Goal: Task Accomplishment & Management: Use online tool/utility

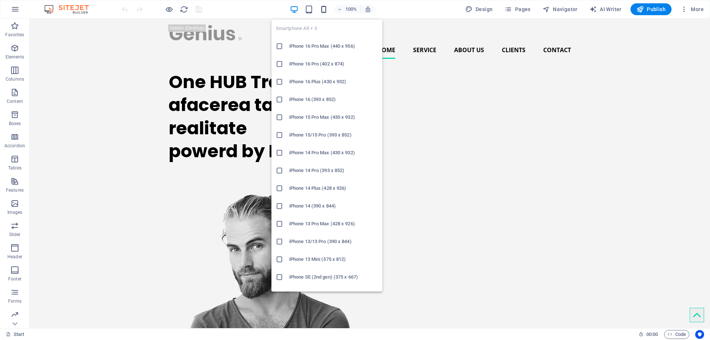
click at [325, 7] on icon "button" at bounding box center [324, 9] width 9 height 9
click at [327, 47] on h6 "iPhone 16 Pro Max (440 x 956)" at bounding box center [333, 46] width 89 height 9
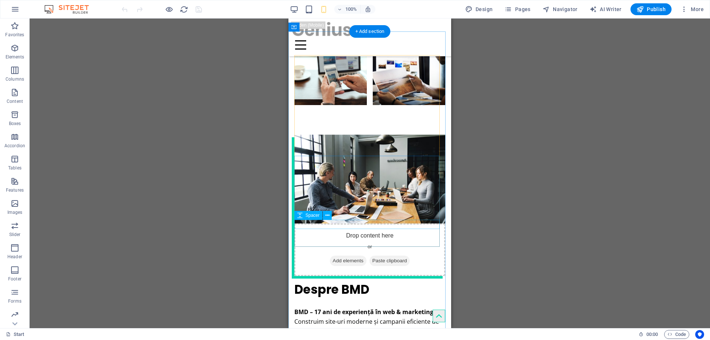
scroll to position [858, 0]
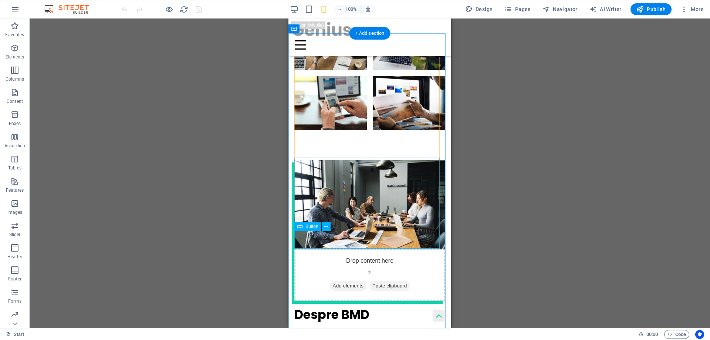
click at [325, 223] on icon at bounding box center [326, 227] width 4 height 8
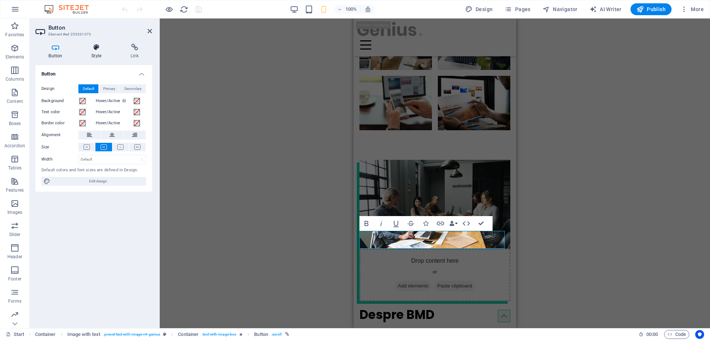
click at [93, 49] on icon at bounding box center [96, 47] width 36 height 7
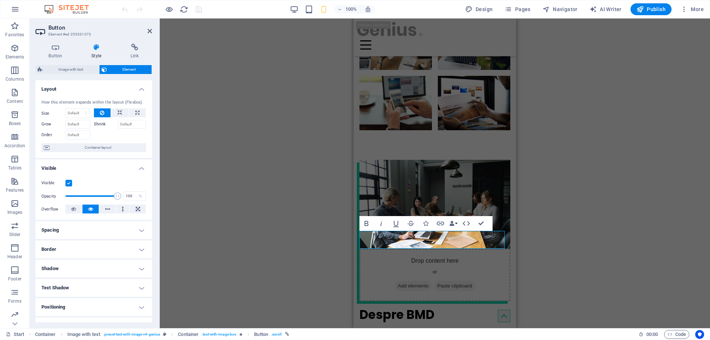
click at [67, 181] on label at bounding box center [68, 183] width 7 height 7
click at [0, 0] on input "Visible" at bounding box center [0, 0] width 0 height 0
click at [300, 206] on div "Container Banner H1 Banner Banner Container Container Banner 2 columns Containe…" at bounding box center [435, 173] width 550 height 310
click at [145, 30] on h2 "Button" at bounding box center [100, 27] width 104 height 7
click at [150, 30] on icon at bounding box center [150, 31] width 4 height 6
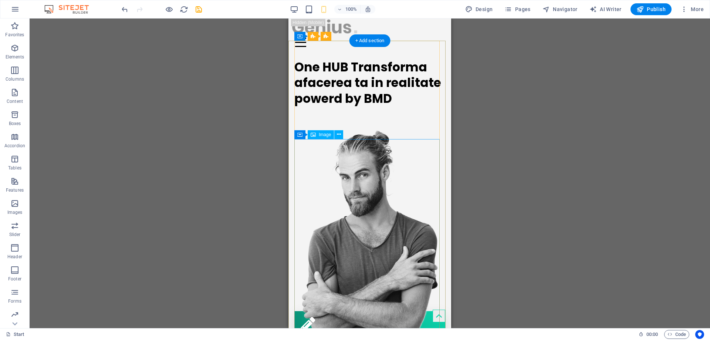
scroll to position [0, 0]
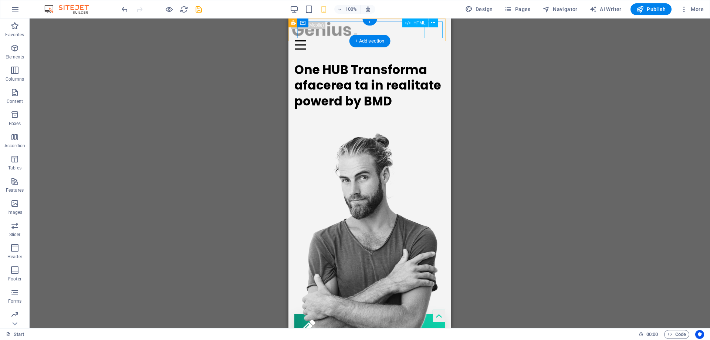
click at [433, 37] on div at bounding box center [369, 45] width 157 height 17
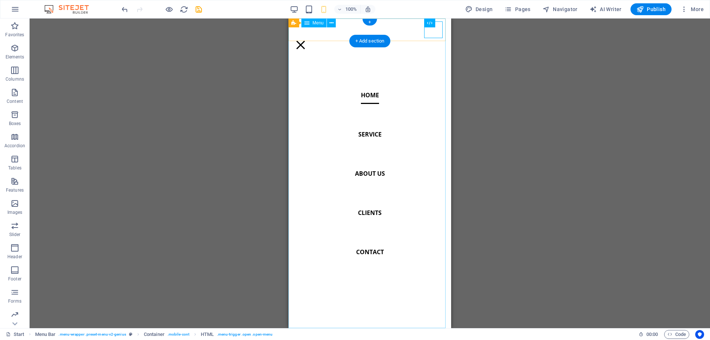
click at [366, 135] on nav "Home Service About us Clients Contact" at bounding box center [369, 173] width 163 height 310
click at [366, 136] on nav "Home Service About us Clients Contact" at bounding box center [369, 173] width 163 height 310
click at [366, 134] on nav "Home Service About us Clients Contact" at bounding box center [369, 173] width 163 height 310
select select
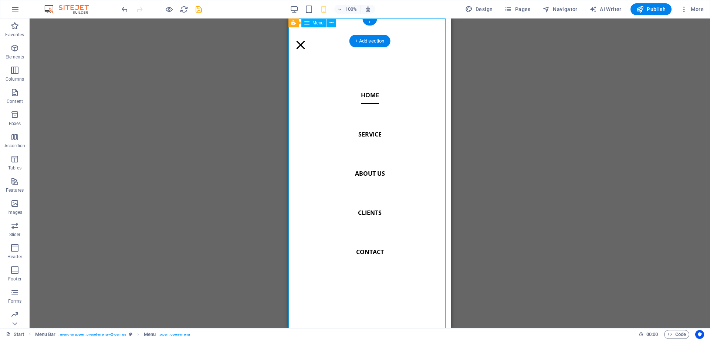
select select
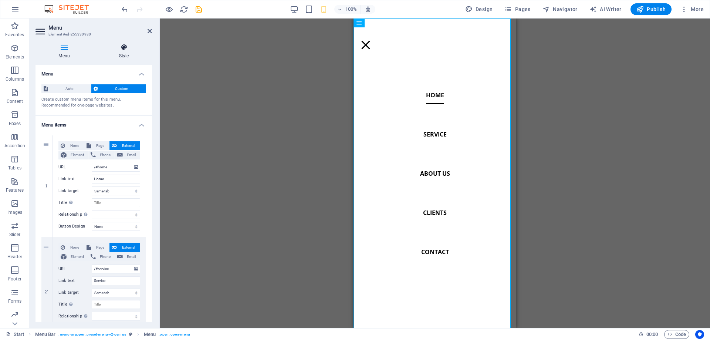
click at [122, 47] on icon at bounding box center [124, 47] width 56 height 7
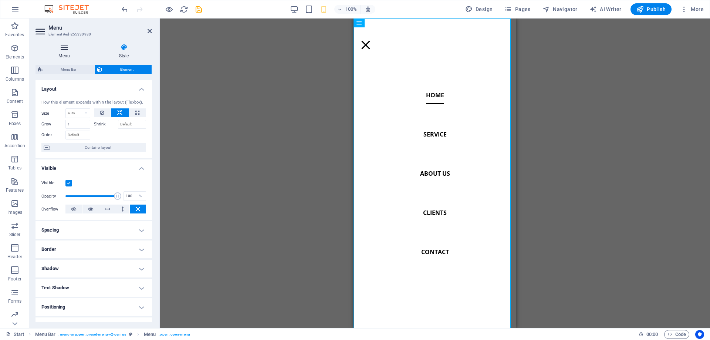
click at [68, 45] on icon at bounding box center [64, 47] width 57 height 7
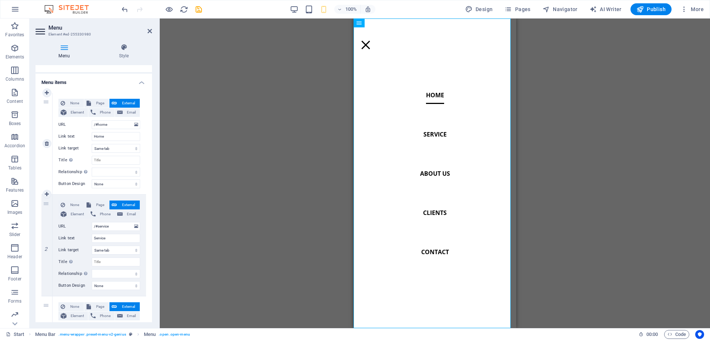
scroll to position [74, 0]
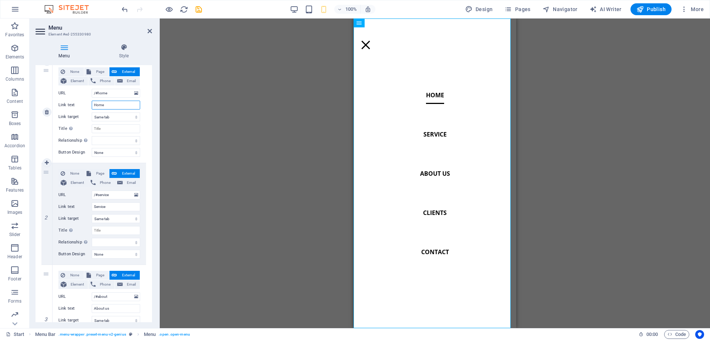
drag, startPoint x: 108, startPoint y: 104, endPoint x: 83, endPoint y: 101, distance: 25.7
click at [83, 101] on div "Link text Home" at bounding box center [99, 105] width 82 height 9
type input "Acasa"
select select
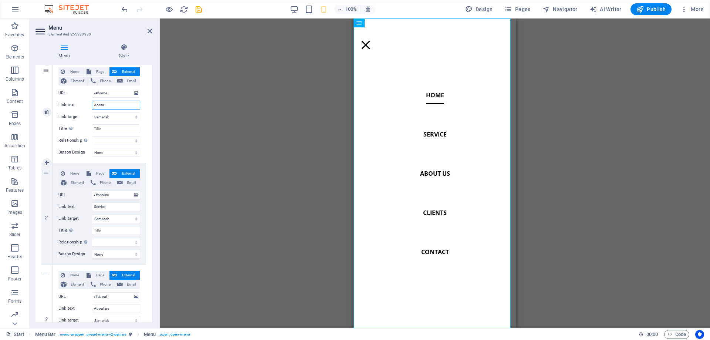
select select
type input "Acasa"
drag, startPoint x: 113, startPoint y: 208, endPoint x: 82, endPoint y: 206, distance: 30.4
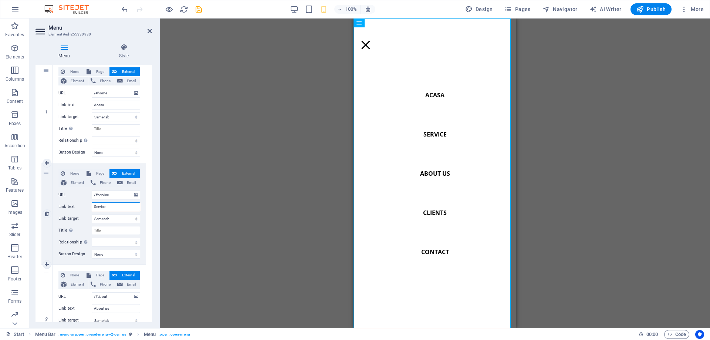
click at [82, 206] on div "Link text Service" at bounding box center [99, 206] width 82 height 9
type input "Se"
select select
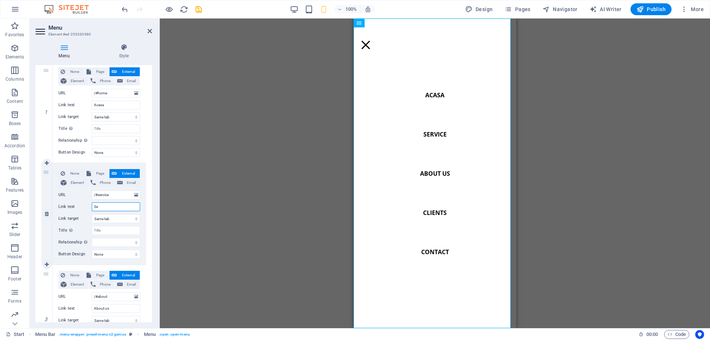
select select
type input "Servic"
select select
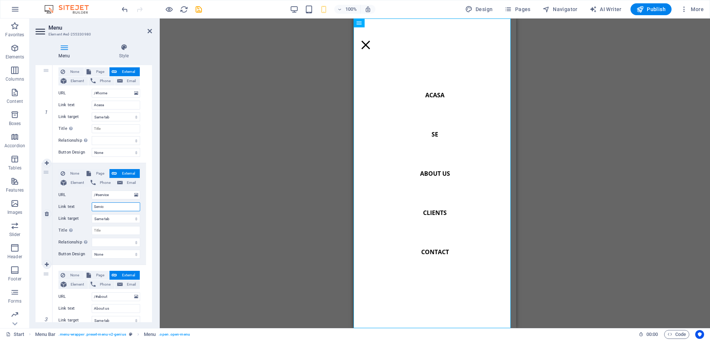
select select
type input "Servicii"
select select
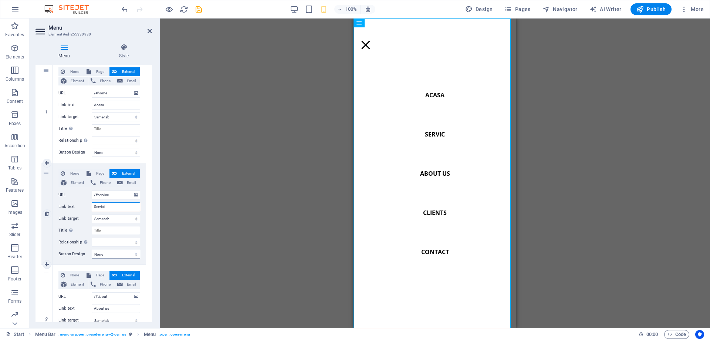
select select
type input "Servicii"
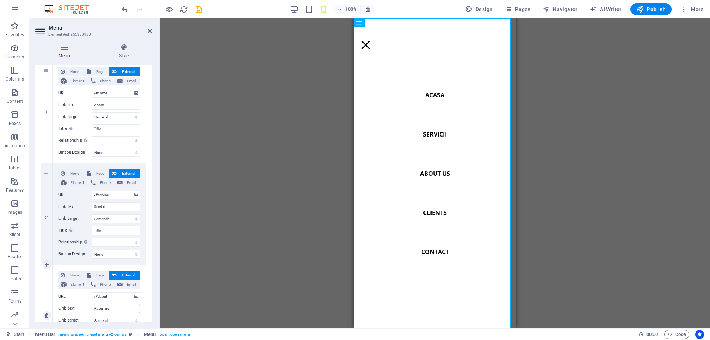
drag, startPoint x: 114, startPoint y: 308, endPoint x: 84, endPoint y: 308, distance: 29.2
click at [84, 308] on div "Link text About us" at bounding box center [99, 308] width 82 height 9
type input "Des"
select select
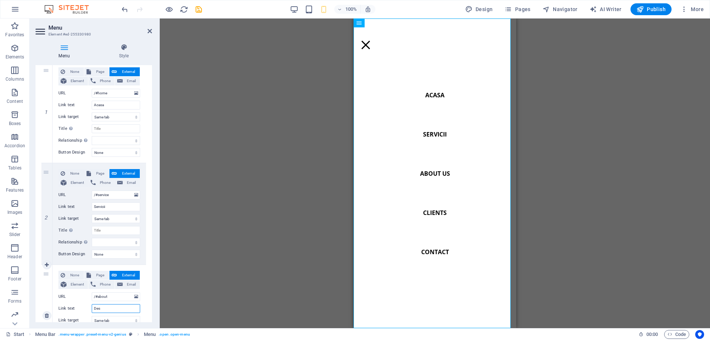
select select
type input "Despre noi"
select select
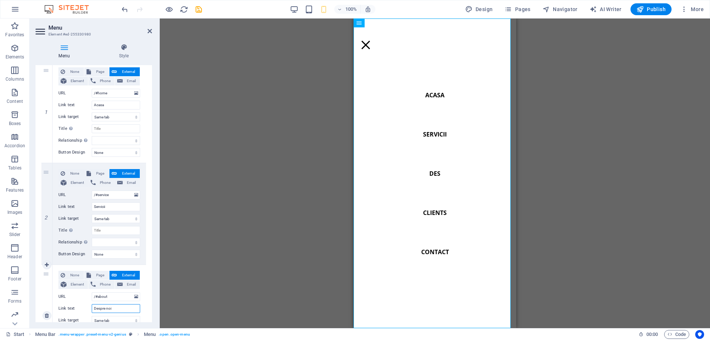
select select
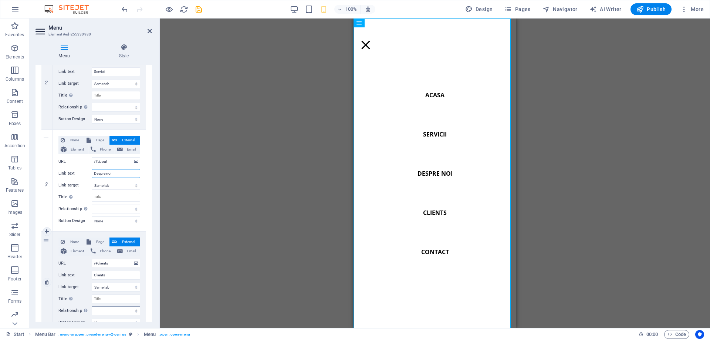
scroll to position [222, 0]
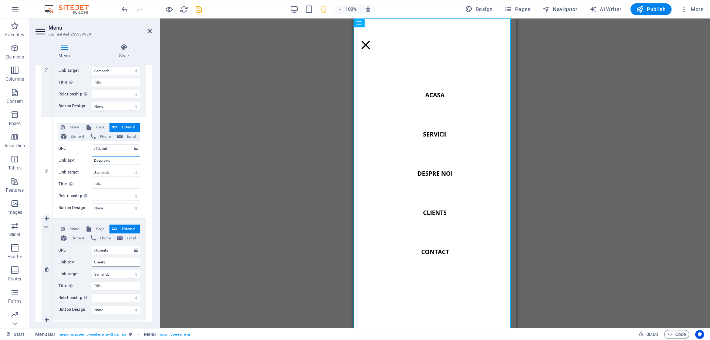
type input "Despre noi"
drag, startPoint x: 115, startPoint y: 265, endPoint x: 84, endPoint y: 264, distance: 30.4
click at [84, 264] on div "Link text Clients" at bounding box center [99, 262] width 82 height 9
type input "C"
select select
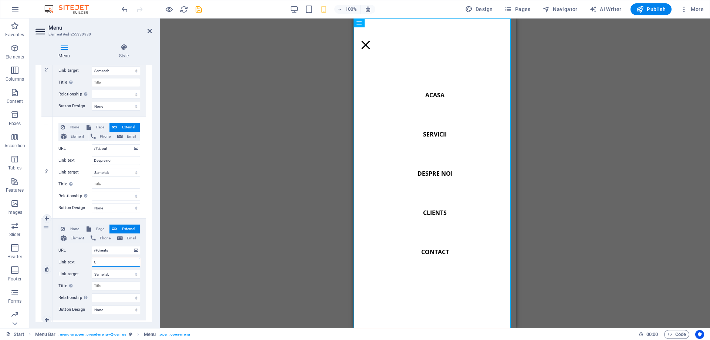
select select
type input "Clienti"
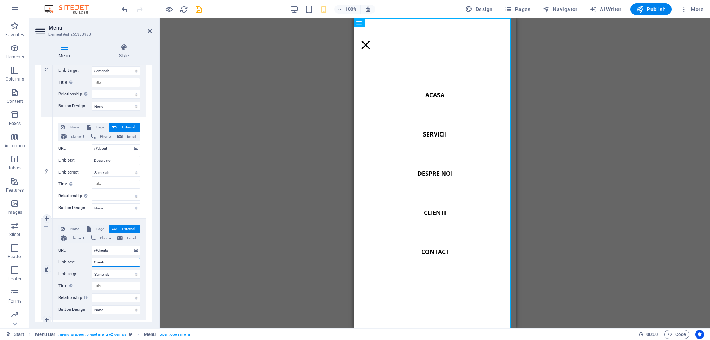
select select
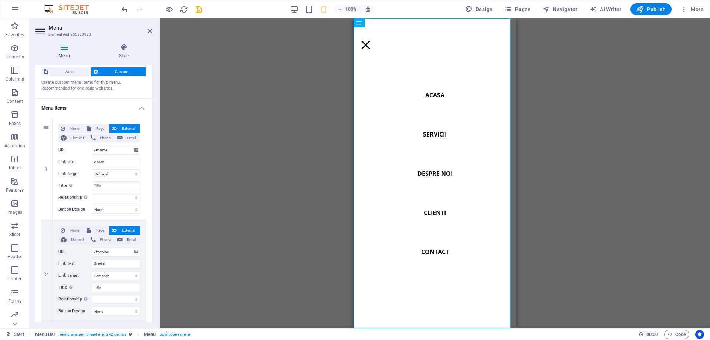
scroll to position [0, 0]
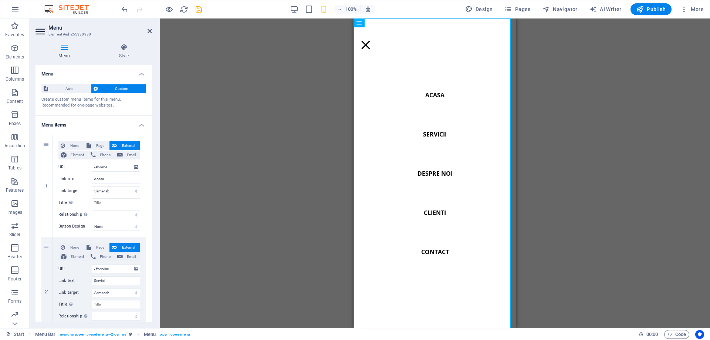
type input "Clienti"
drag, startPoint x: 108, startPoint y: 179, endPoint x: 102, endPoint y: 179, distance: 6.3
click at [102, 179] on input "Acasa" at bounding box center [116, 179] width 48 height 9
paste input "ă"
type input "Acasă"
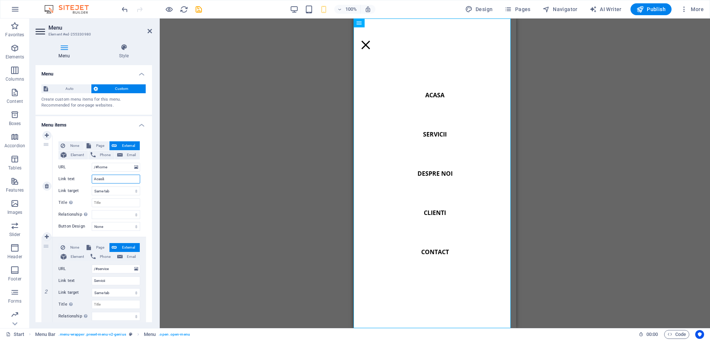
select select
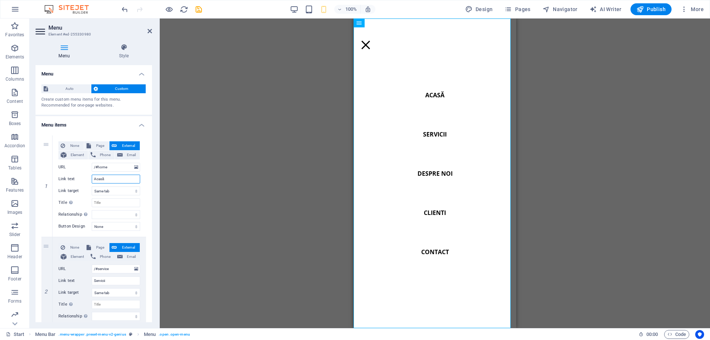
type input "Acasă"
click at [232, 165] on div "Container 2 columns Container Banner H1 Banner Banner Container Container Banne…" at bounding box center [435, 173] width 550 height 310
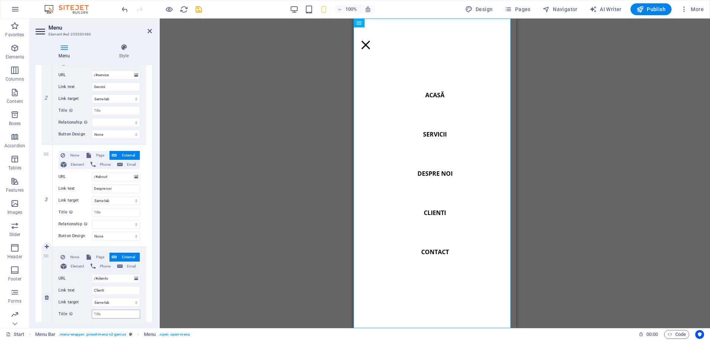
scroll to position [259, 0]
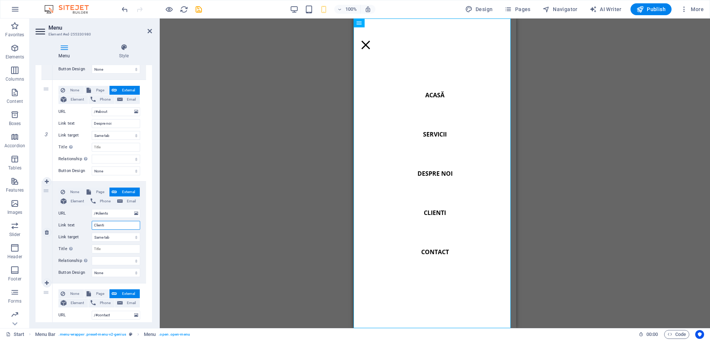
click at [102, 224] on input "Clienti" at bounding box center [116, 225] width 48 height 9
paste input "ț"
type input "Clienți"
select select
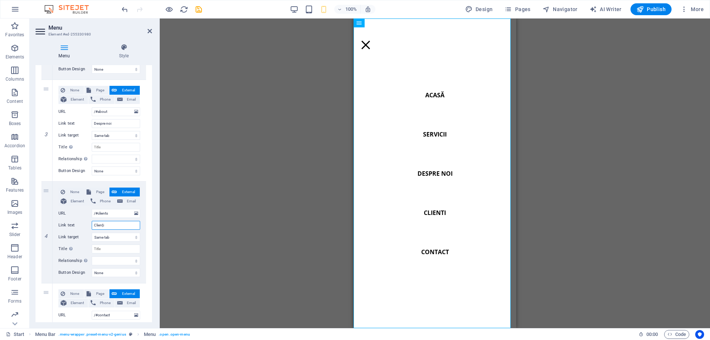
select select
type input "Clienți"
click at [196, 237] on div "Container 2 columns Container Banner H1 Banner Banner Container Container Banne…" at bounding box center [435, 173] width 550 height 310
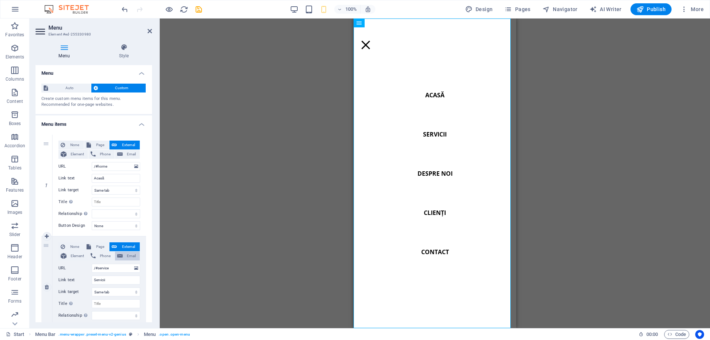
scroll to position [0, 0]
click at [144, 35] on header "Menu Element #ed-255330980" at bounding box center [94, 27] width 116 height 19
click at [148, 31] on icon at bounding box center [150, 31] width 4 height 6
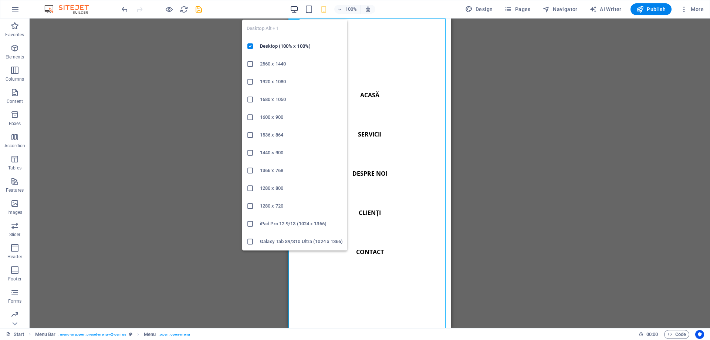
click at [297, 9] on icon "button" at bounding box center [294, 9] width 9 height 9
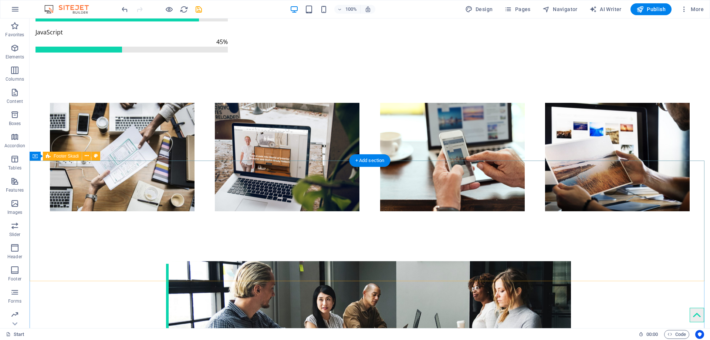
scroll to position [1011, 0]
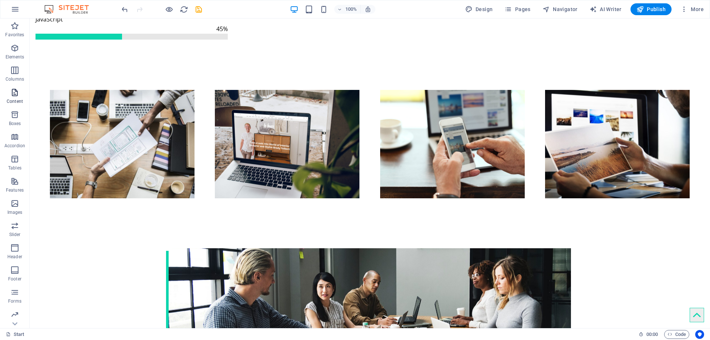
click at [17, 94] on icon "button" at bounding box center [14, 92] width 9 height 9
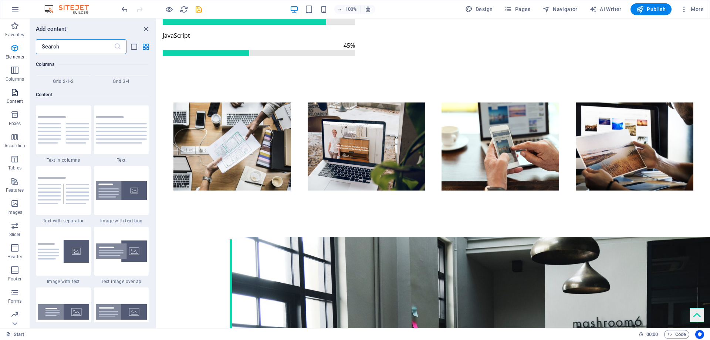
scroll to position [1294, 0]
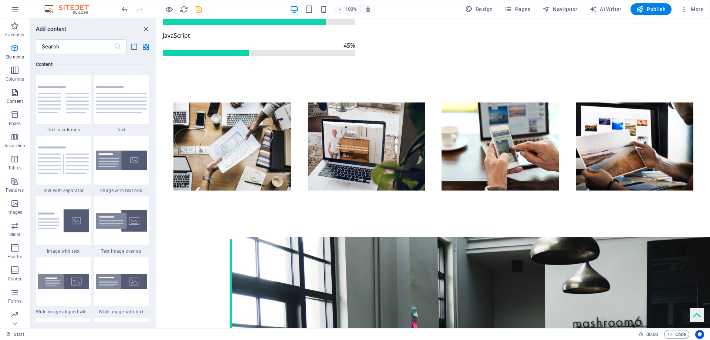
click at [17, 94] on icon "button" at bounding box center [14, 92] width 9 height 9
click at [141, 30] on div "Add content" at bounding box center [93, 28] width 126 height 9
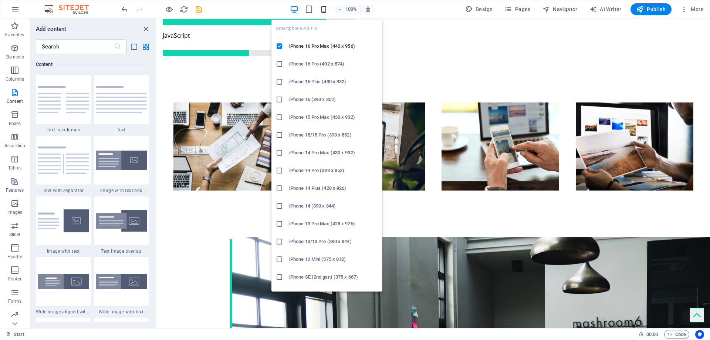
click at [321, 8] on icon "button" at bounding box center [324, 9] width 9 height 9
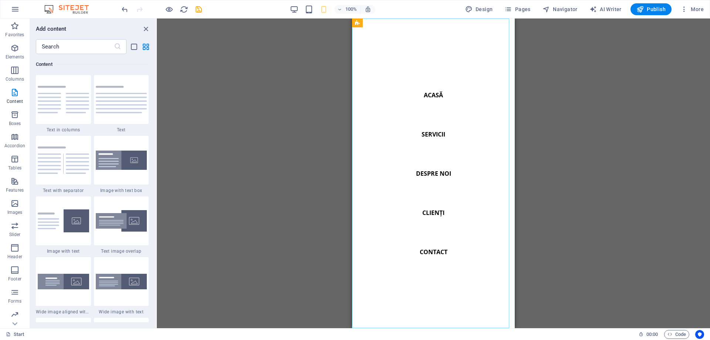
click at [435, 213] on nav "Acasă Servicii Despre noi Clienți Contact" at bounding box center [433, 173] width 163 height 310
click at [431, 212] on nav "Acasă Servicii Despre noi Clienți Contact" at bounding box center [433, 173] width 163 height 310
select select
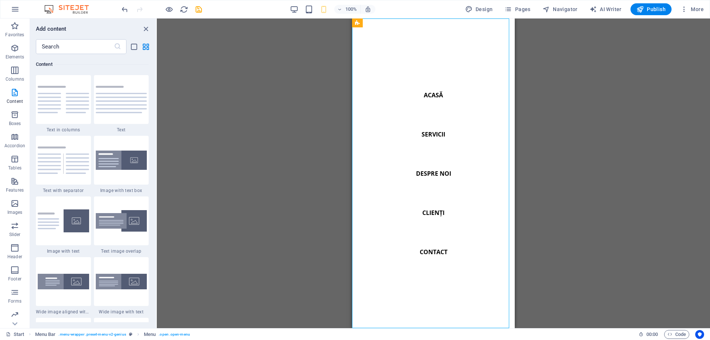
select select
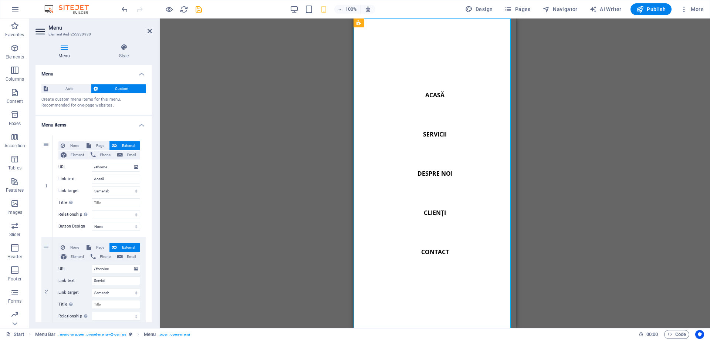
click at [440, 170] on nav "Acasă Servicii Despre noi Clienți Contact" at bounding box center [435, 173] width 163 height 310
click at [433, 213] on nav "Acasă Servicii Despre noi Clienți Contact" at bounding box center [435, 173] width 163 height 310
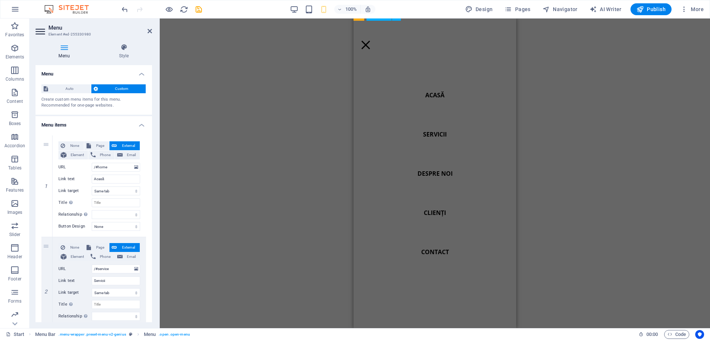
scroll to position [0, 0]
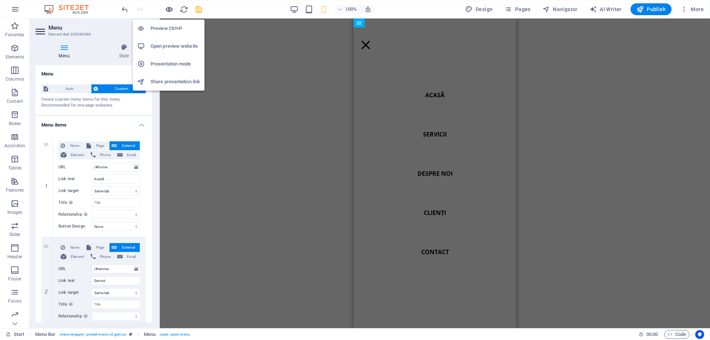
click at [170, 10] on icon "button" at bounding box center [169, 9] width 9 height 9
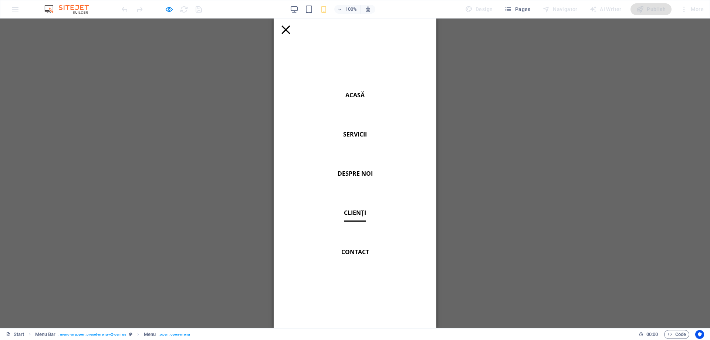
click at [356, 209] on link "Clienți" at bounding box center [355, 213] width 22 height 18
click at [350, 218] on link "Clienți" at bounding box center [355, 213] width 22 height 18
click at [290, 27] on div at bounding box center [285, 30] width 9 height 9
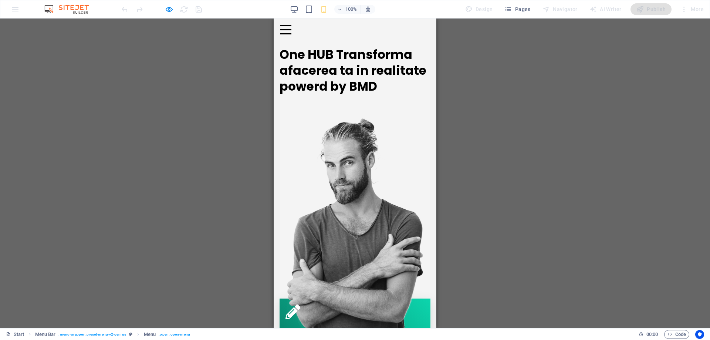
click at [291, 28] on div at bounding box center [285, 29] width 11 height 9
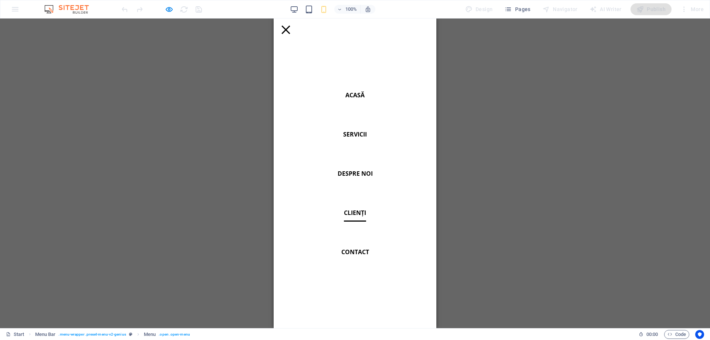
click at [356, 212] on link "Clienți" at bounding box center [355, 213] width 22 height 18
click at [291, 33] on div at bounding box center [285, 29] width 11 height 9
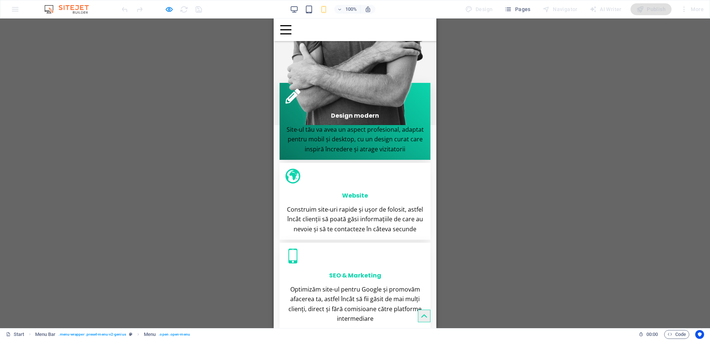
scroll to position [199, 0]
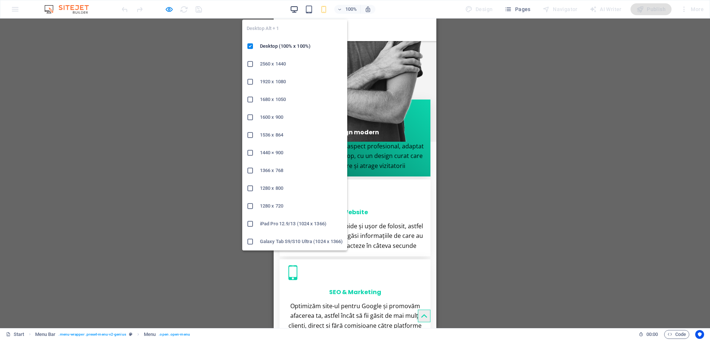
click at [298, 6] on icon "button" at bounding box center [294, 9] width 9 height 9
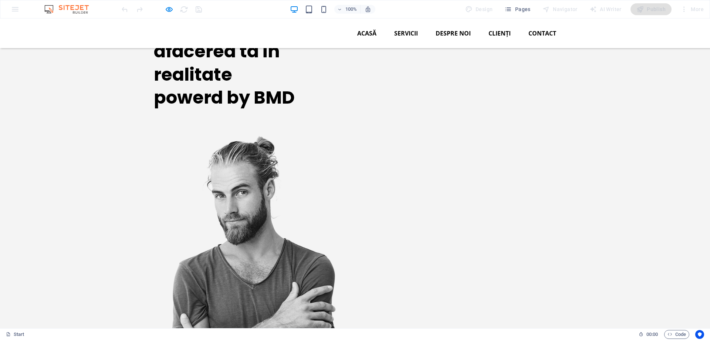
scroll to position [0, 0]
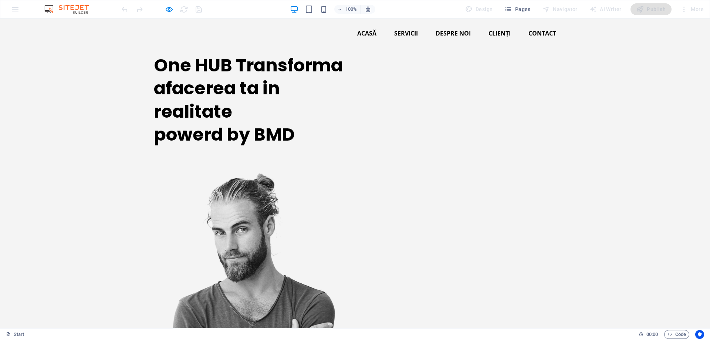
click at [336, 172] on img at bounding box center [250, 312] width 171 height 281
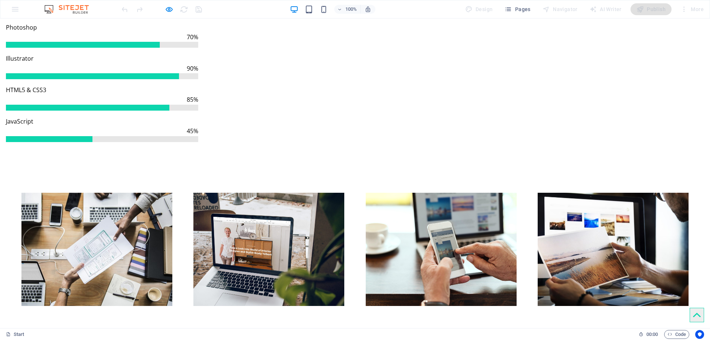
scroll to position [897, 0]
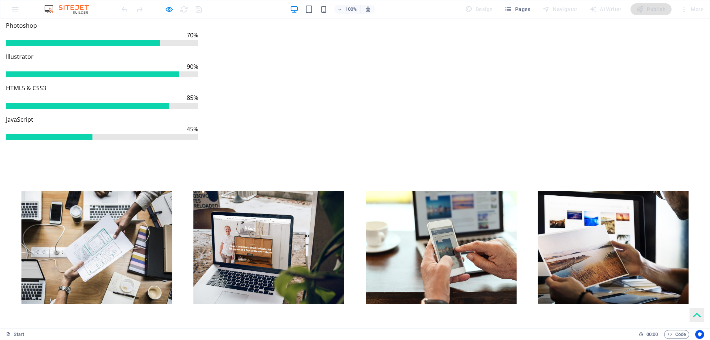
click at [693, 315] on icon at bounding box center [697, 315] width 8 height 4
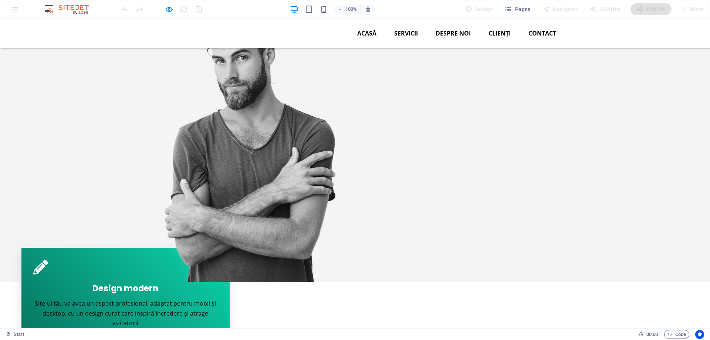
scroll to position [0, 0]
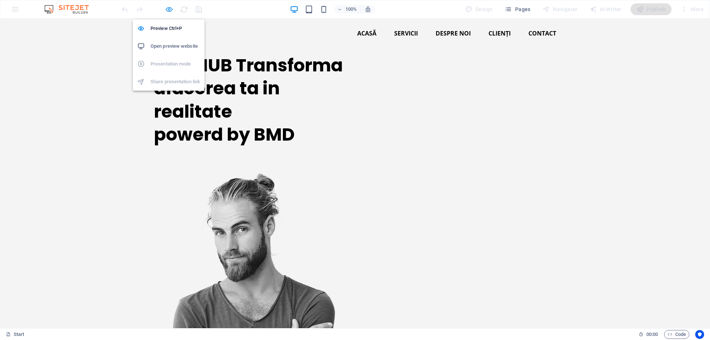
click at [166, 11] on icon "button" at bounding box center [169, 9] width 9 height 9
select select
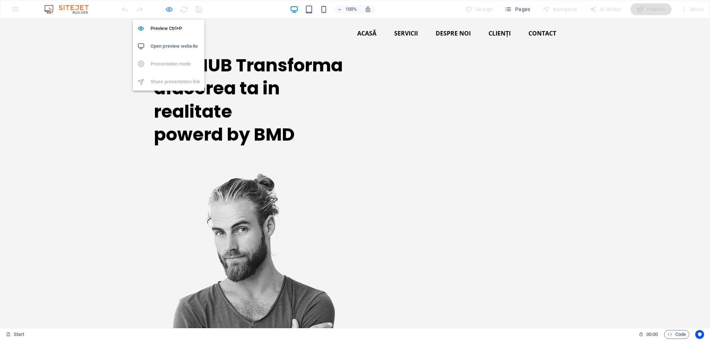
select select
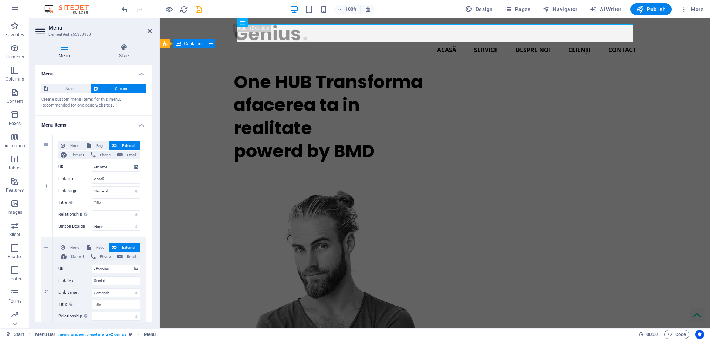
click at [198, 113] on div "One HUB Transforma afacerea ta in realitate powerd by BMD" at bounding box center [435, 268] width 550 height 406
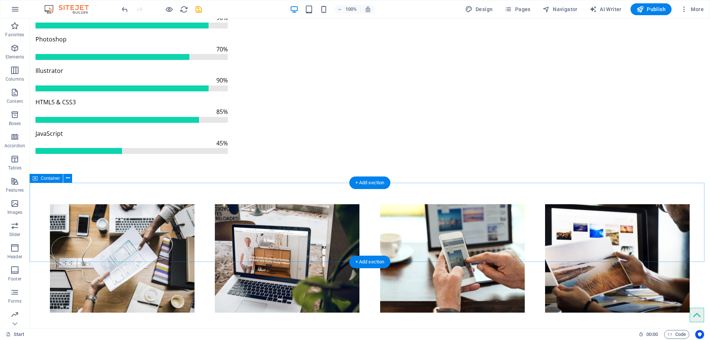
scroll to position [924, 0]
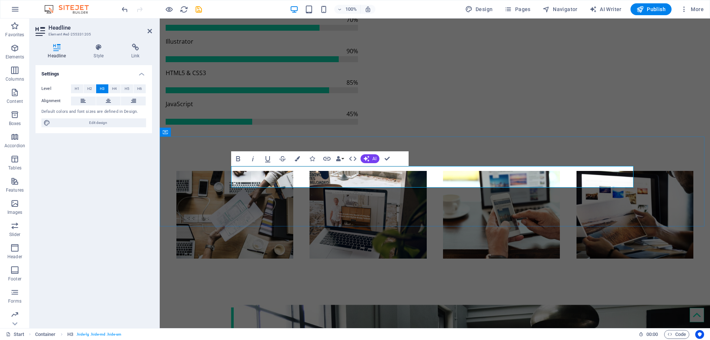
scroll to position [202, 1]
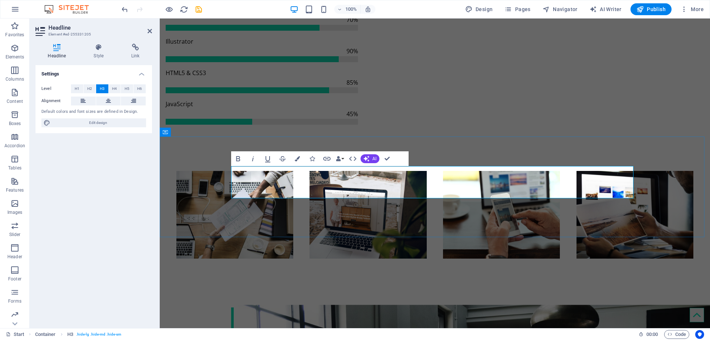
drag, startPoint x: 263, startPoint y: 172, endPoint x: 219, endPoint y: 170, distance: 43.7
drag, startPoint x: 239, startPoint y: 183, endPoint x: 219, endPoint y: 182, distance: 20.4
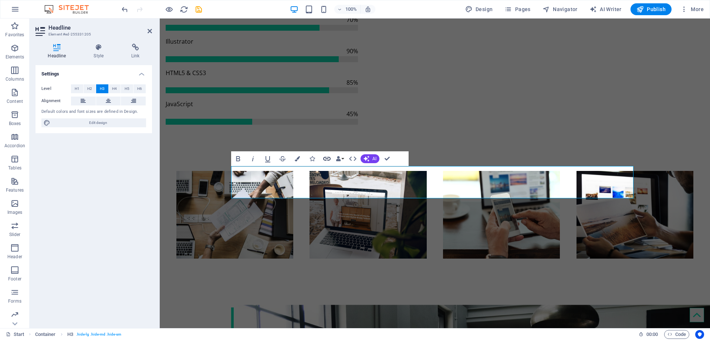
click at [328, 159] on icon "button" at bounding box center [326, 158] width 9 height 9
click at [72, 88] on button "Page" at bounding box center [76, 88] width 23 height 9
select select
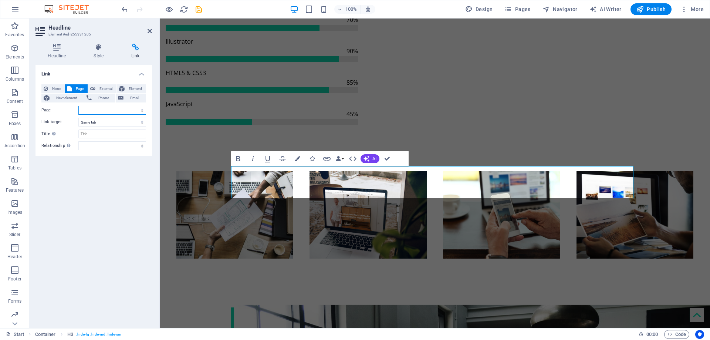
click at [91, 108] on select "Start Subpage Legal Notice Site-uri la cheie" at bounding box center [112, 110] width 68 height 9
click at [93, 111] on select "Start Subpage Legal Notice Site-uri la cheie" at bounding box center [112, 110] width 68 height 9
click at [105, 86] on span "External" at bounding box center [106, 88] width 16 height 9
select select "blank"
click at [98, 112] on input "URL" at bounding box center [112, 110] width 68 height 9
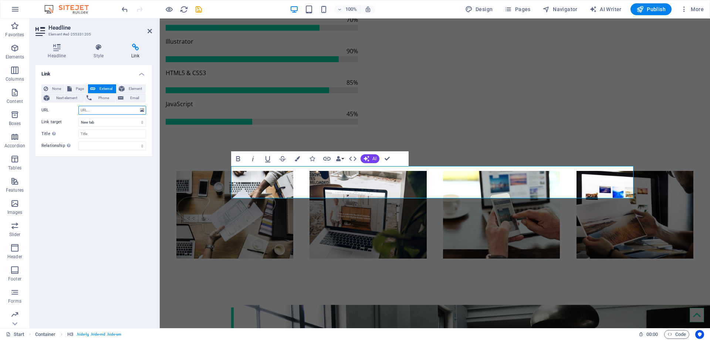
paste input "[URL][DOMAIN_NAME]"
type input "[URL][DOMAIN_NAME]"
click at [65, 73] on h4 "Link" at bounding box center [94, 71] width 116 height 13
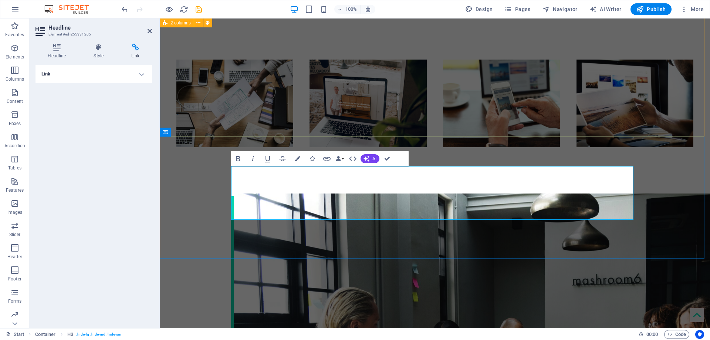
scroll to position [153, 1]
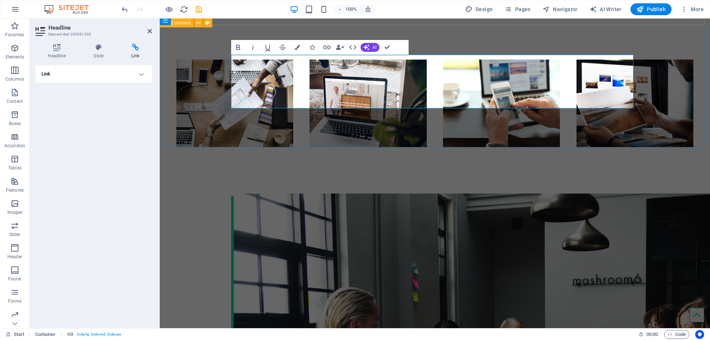
click at [133, 78] on h4 "Link" at bounding box center [94, 74] width 116 height 18
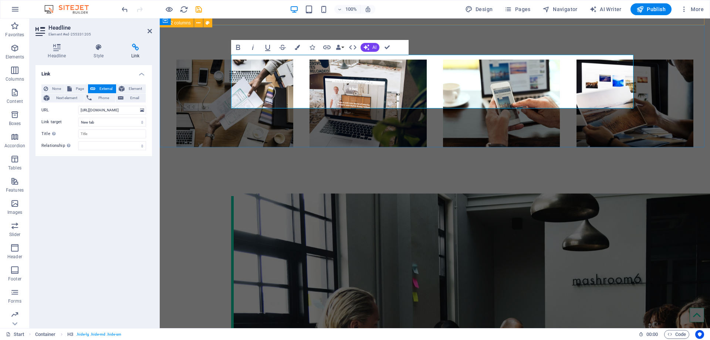
drag, startPoint x: 300, startPoint y: 71, endPoint x: 237, endPoint y: 57, distance: 65.3
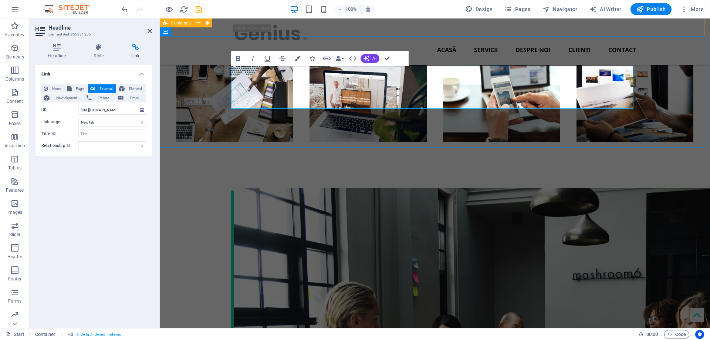
scroll to position [1014, 0]
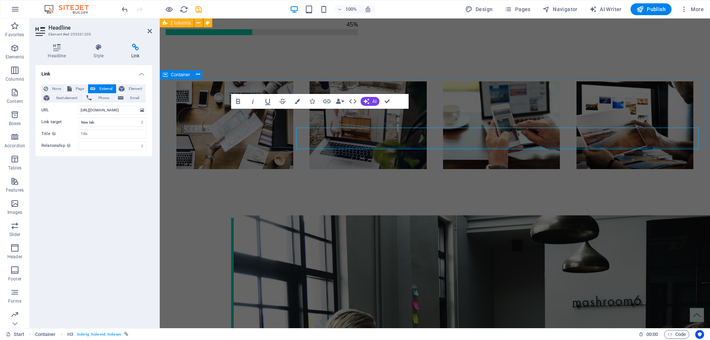
scroll to position [982, 0]
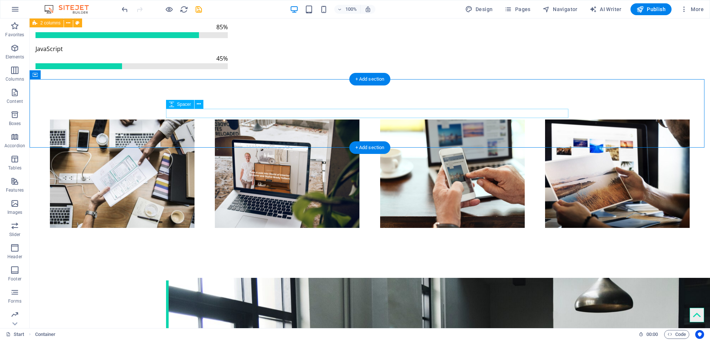
scroll to position [1001, 0]
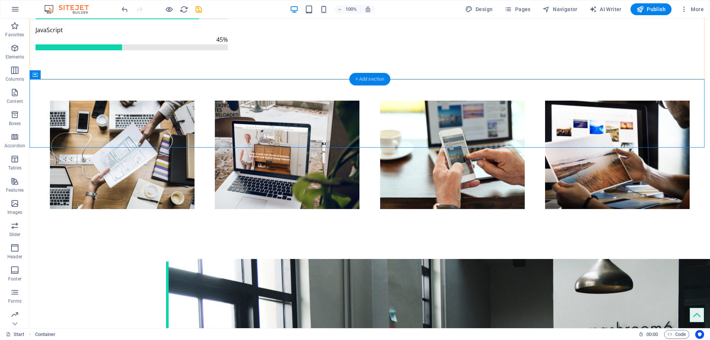
click at [365, 77] on div "+ Add section" at bounding box center [369, 79] width 41 height 13
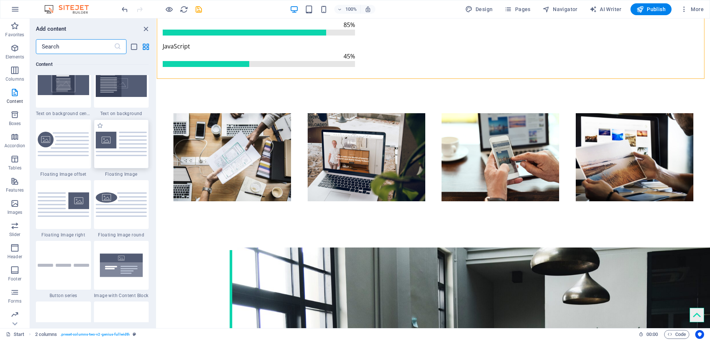
scroll to position [1516, 0]
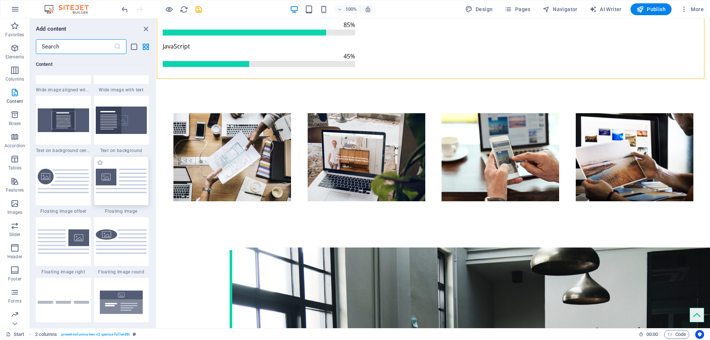
click at [134, 179] on img at bounding box center [121, 181] width 51 height 24
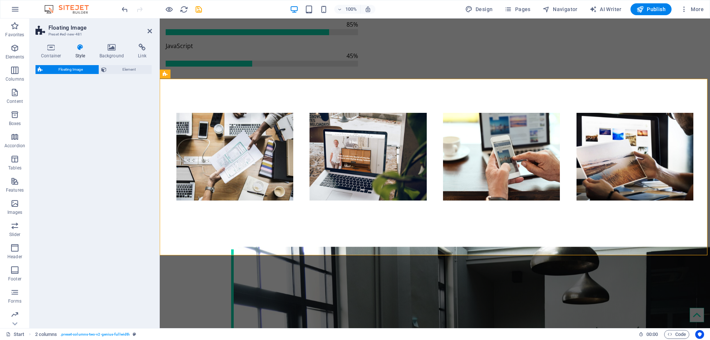
select select "%"
select select "rem"
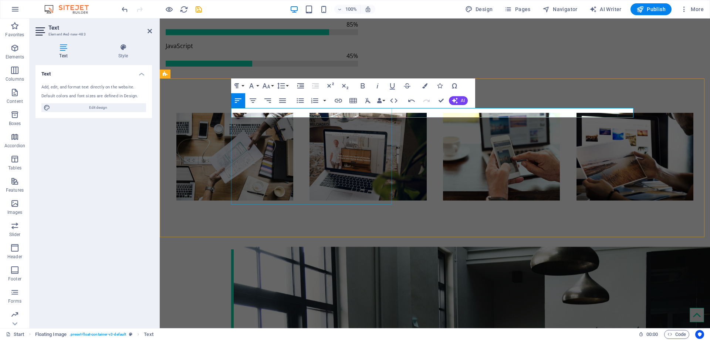
select select "%"
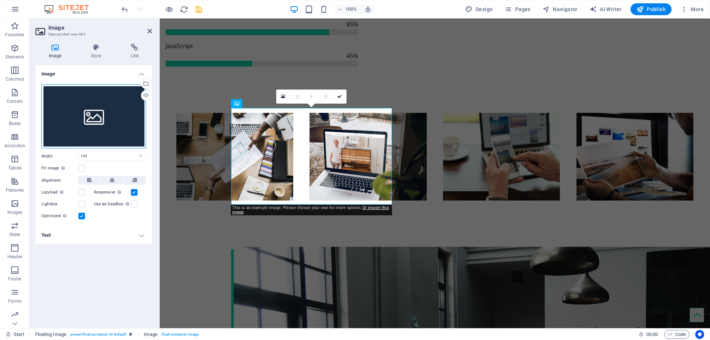
click at [108, 102] on div "Drag files here, click to choose files or select files from Files or our free s…" at bounding box center [93, 116] width 105 height 64
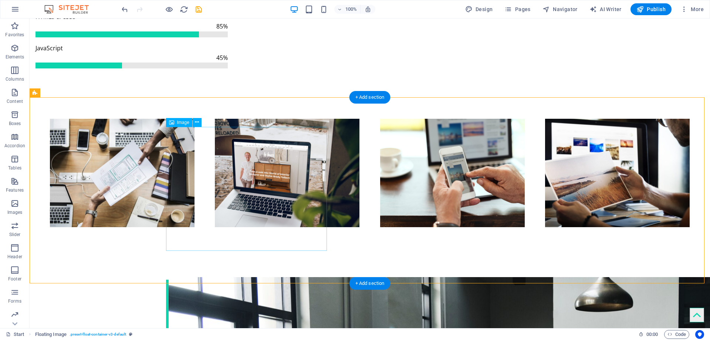
select select "%"
select select "rem"
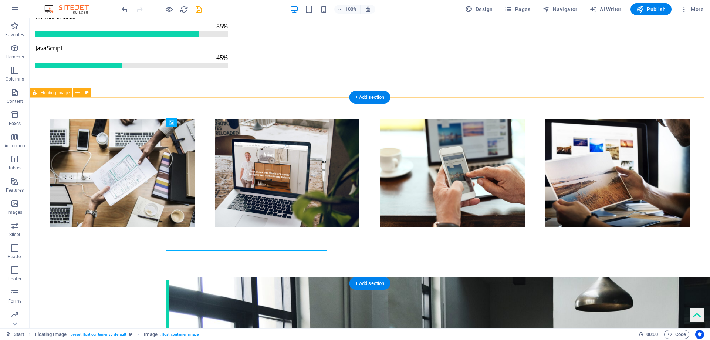
select select "rem"
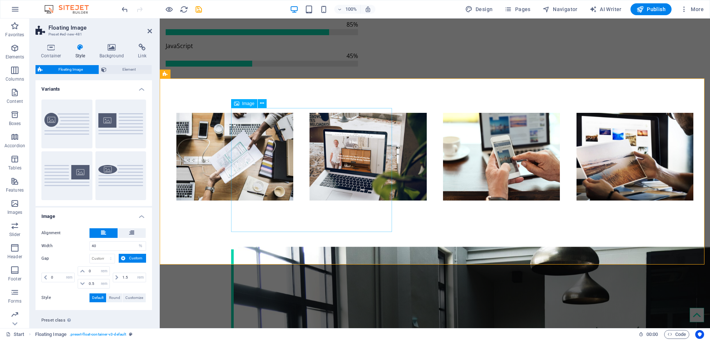
click at [112, 125] on button "Default" at bounding box center [120, 123] width 51 height 49
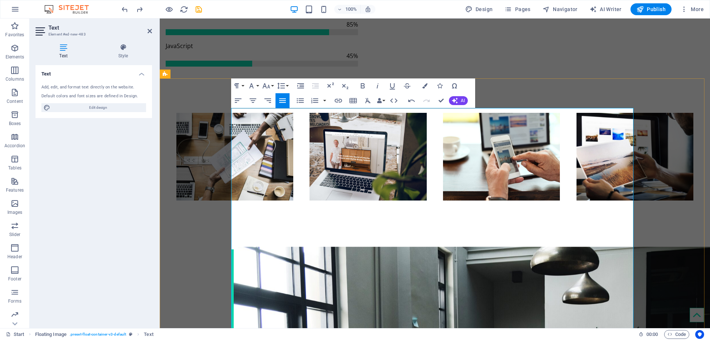
scroll to position [0, 432]
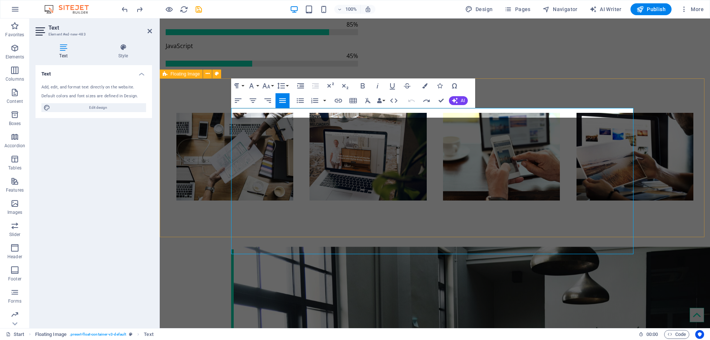
scroll to position [0, 1]
drag, startPoint x: 484, startPoint y: 112, endPoint x: 400, endPoint y: 112, distance: 83.9
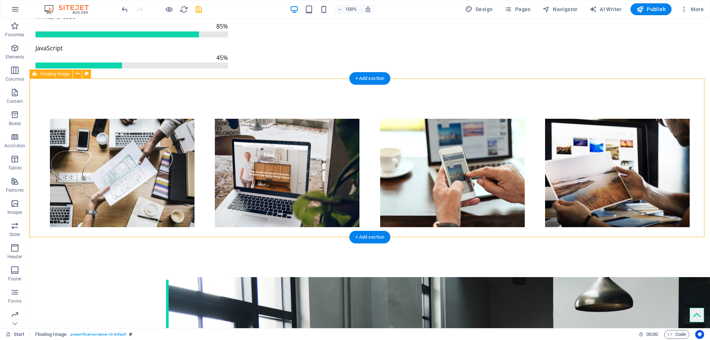
scroll to position [1001, 0]
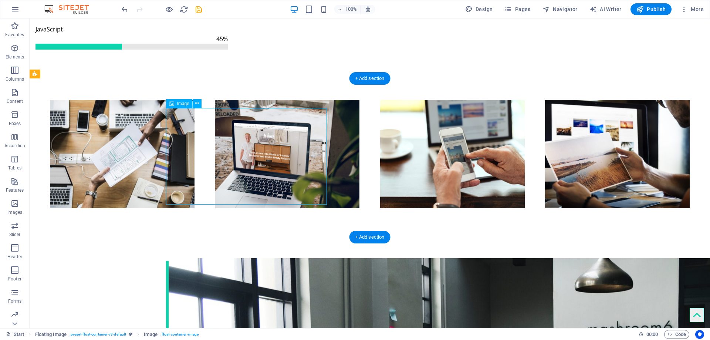
select select "%"
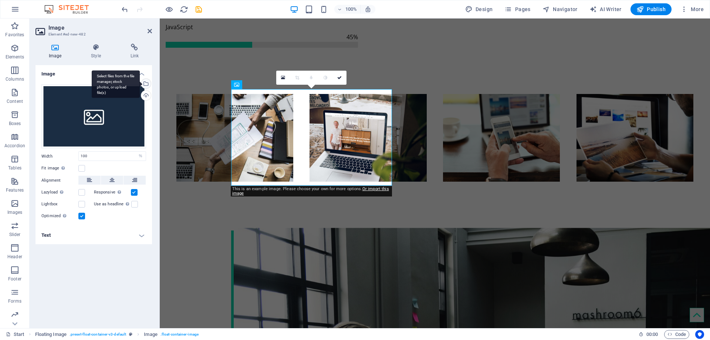
click at [146, 83] on div "Select files from the file manager, stock photos, or upload file(s)" at bounding box center [145, 84] width 11 height 11
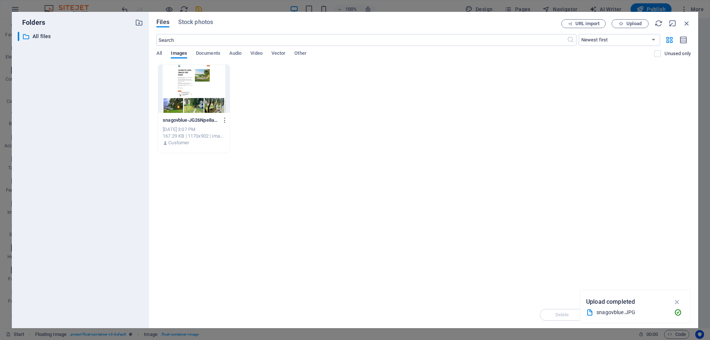
click at [200, 103] on div at bounding box center [193, 89] width 71 height 48
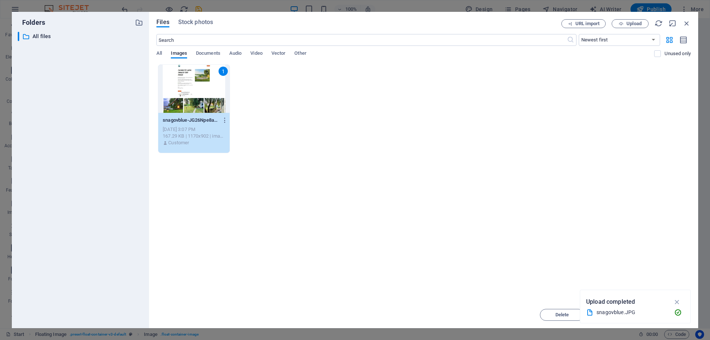
click at [200, 103] on div "1" at bounding box center [193, 89] width 71 height 48
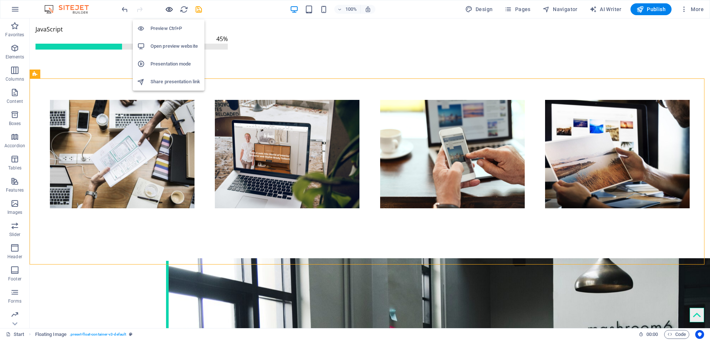
click at [172, 11] on icon "button" at bounding box center [169, 9] width 9 height 9
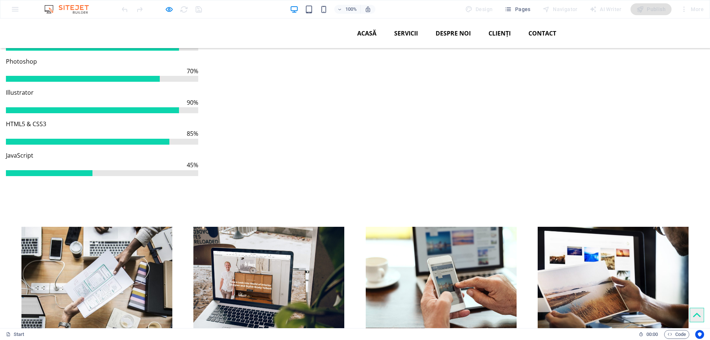
scroll to position [639, 0]
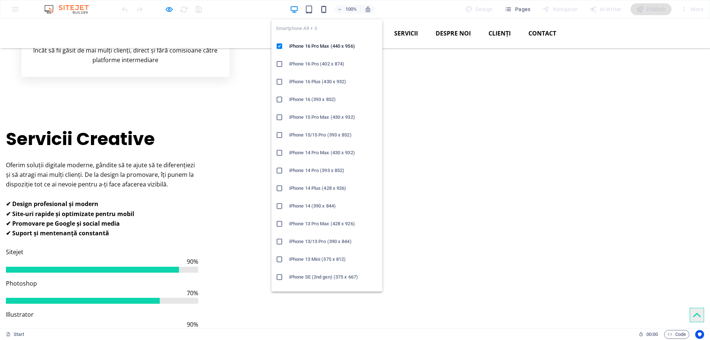
click at [326, 10] on icon "button" at bounding box center [324, 9] width 9 height 9
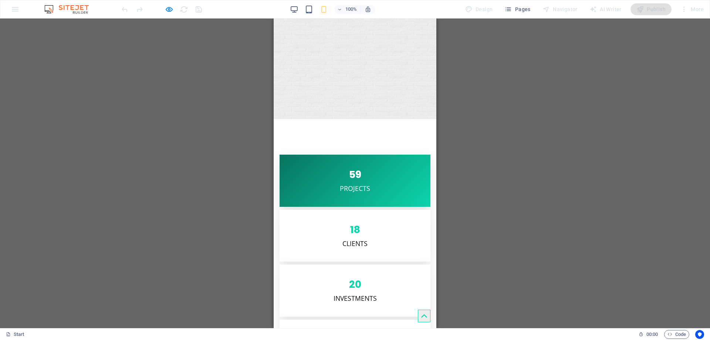
scroll to position [1483, 0]
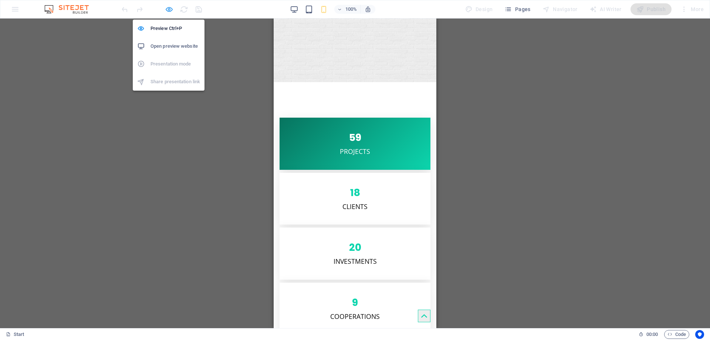
click at [171, 6] on icon "button" at bounding box center [169, 9] width 9 height 9
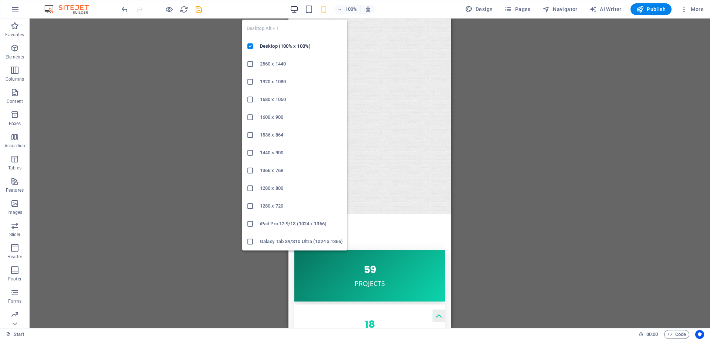
click at [293, 8] on icon "button" at bounding box center [294, 9] width 9 height 9
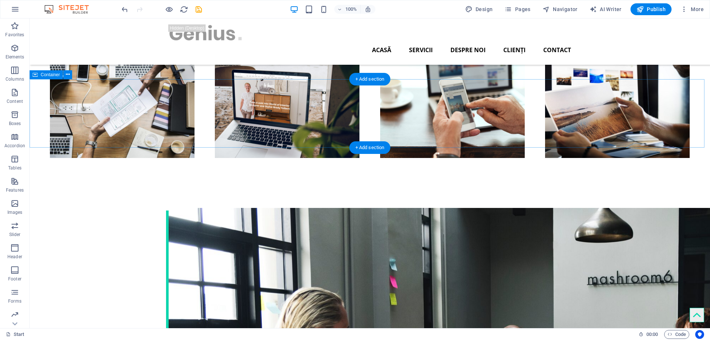
scroll to position [1002, 0]
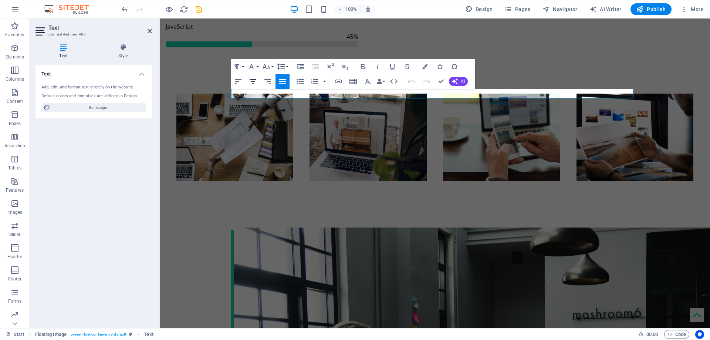
click at [250, 80] on icon "button" at bounding box center [253, 81] width 7 height 4
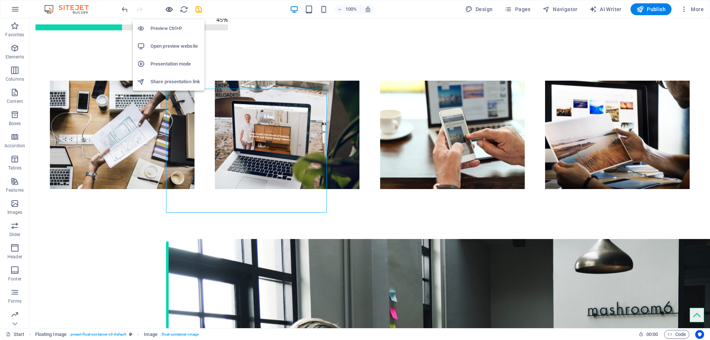
click at [168, 13] on icon "button" at bounding box center [169, 9] width 9 height 9
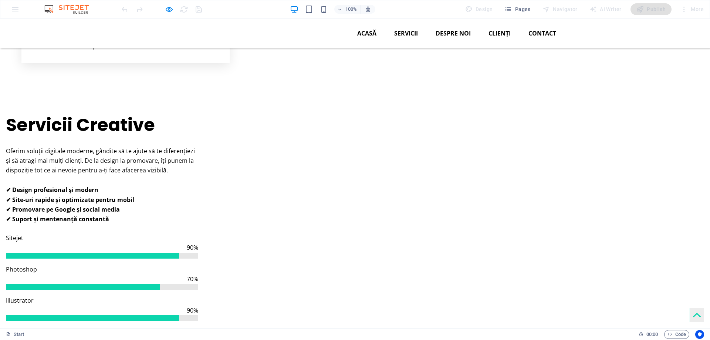
scroll to position [639, 0]
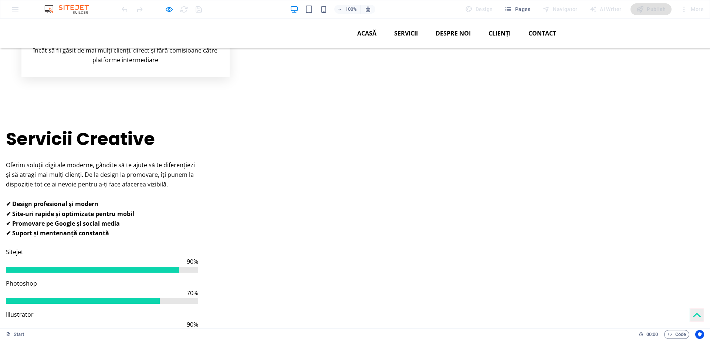
click at [164, 8] on div at bounding box center [161, 9] width 83 height 12
click at [168, 9] on icon "button" at bounding box center [169, 9] width 9 height 9
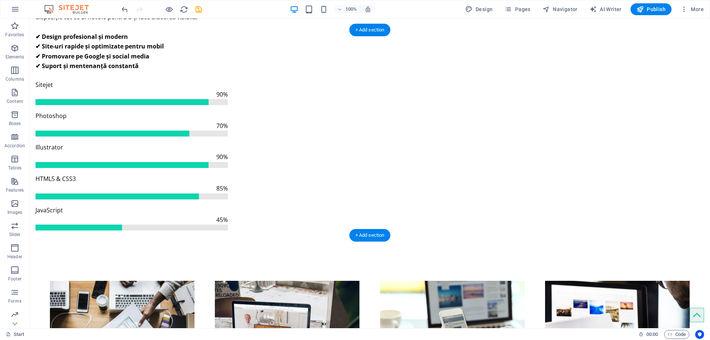
scroll to position [968, 0]
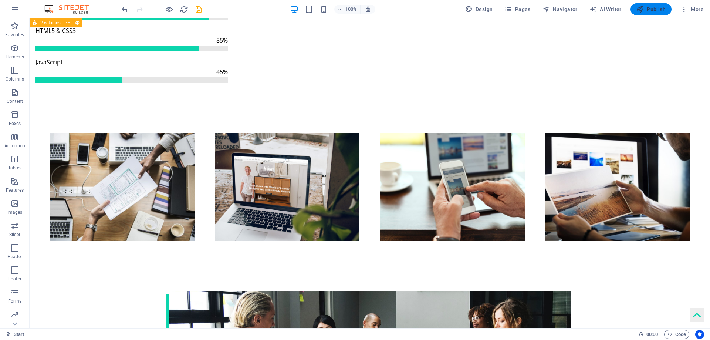
click at [647, 10] on span "Publish" at bounding box center [650, 9] width 29 height 7
